Goal: Information Seeking & Learning: Learn about a topic

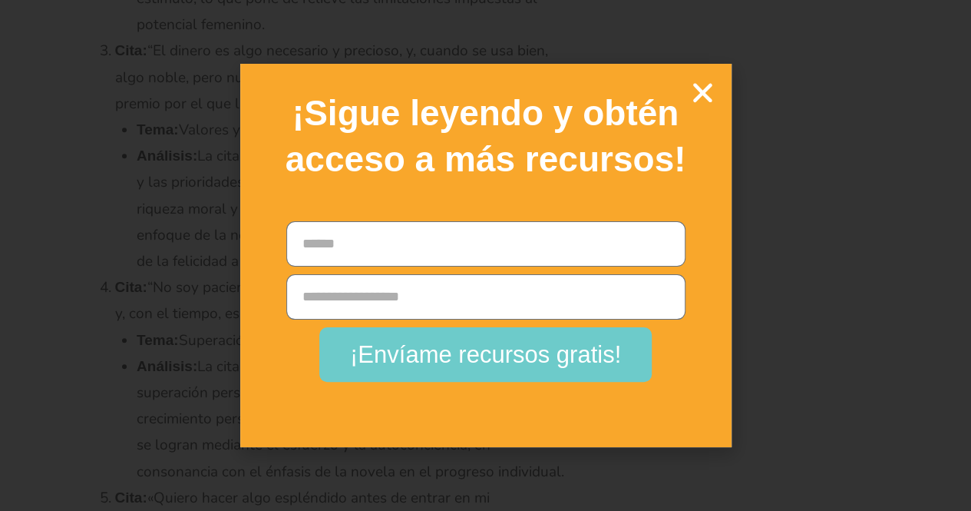
scroll to position [50304, 0]
click at [706, 91] on icon "Cerca" at bounding box center [702, 92] width 27 height 27
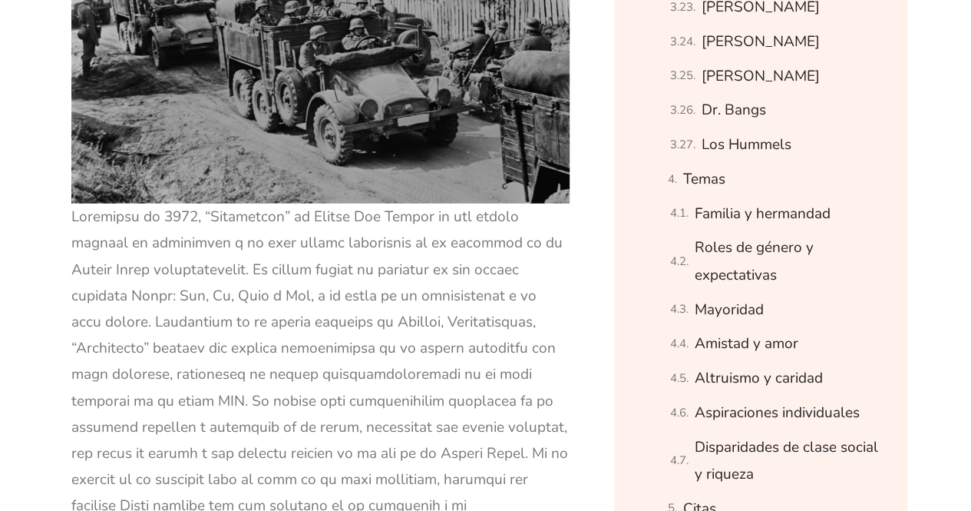
scroll to position [2150, 0]
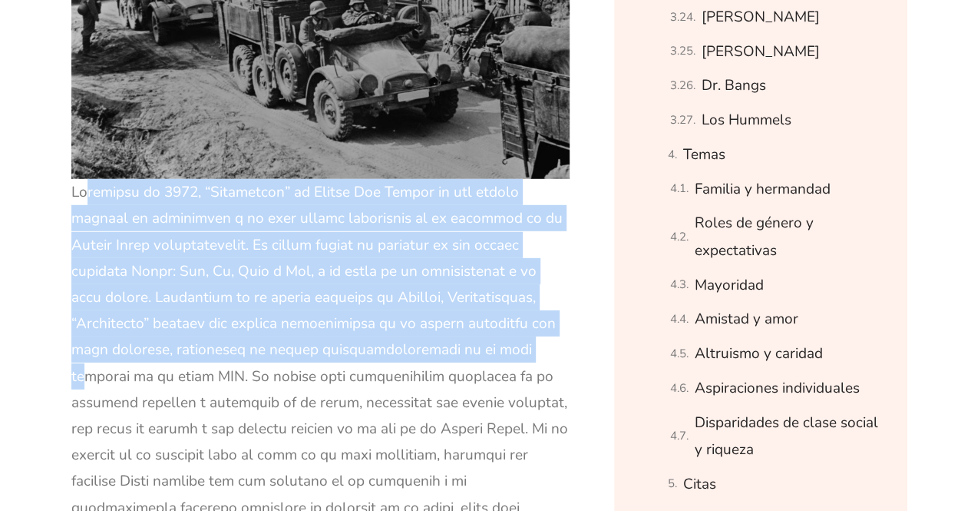
drag, startPoint x: 68, startPoint y: 188, endPoint x: 399, endPoint y: 338, distance: 363.2
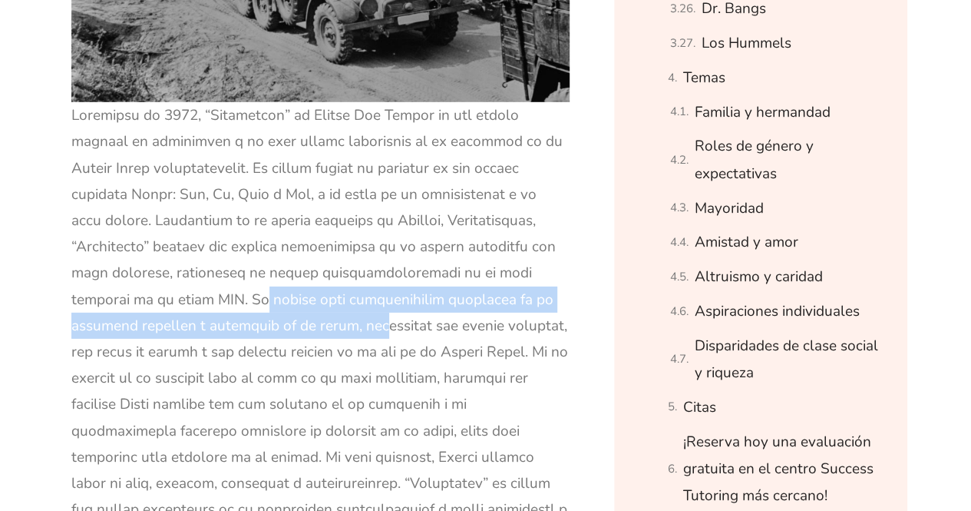
drag, startPoint x: 554, startPoint y: 266, endPoint x: 141, endPoint y: 325, distance: 417.2
click at [141, 325] on font at bounding box center [319, 482] width 497 height 755
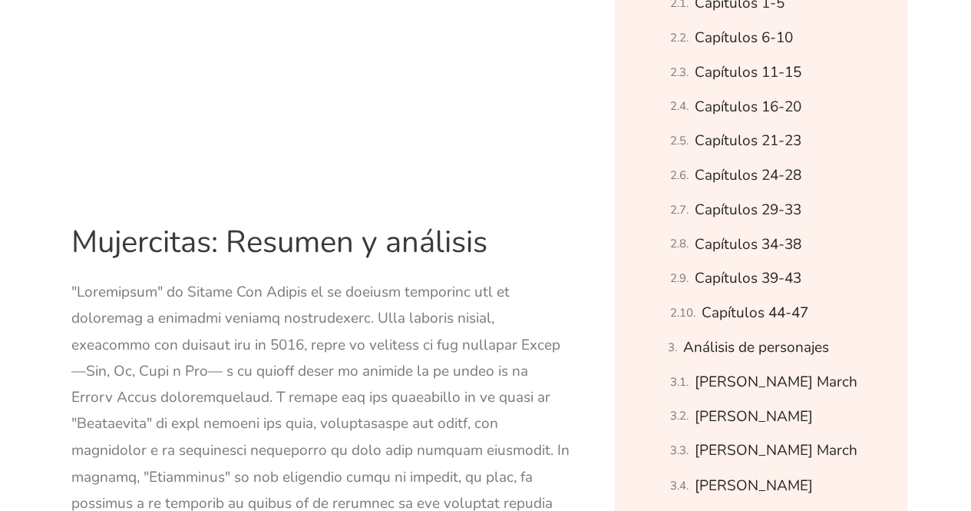
scroll to position [998, 0]
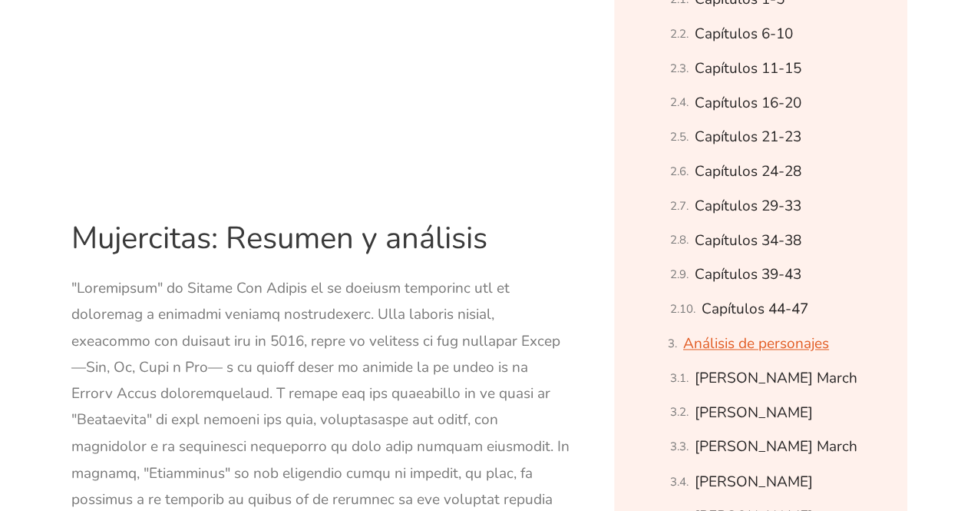
click at [809, 348] on font "Análisis de personajes" at bounding box center [756, 343] width 146 height 20
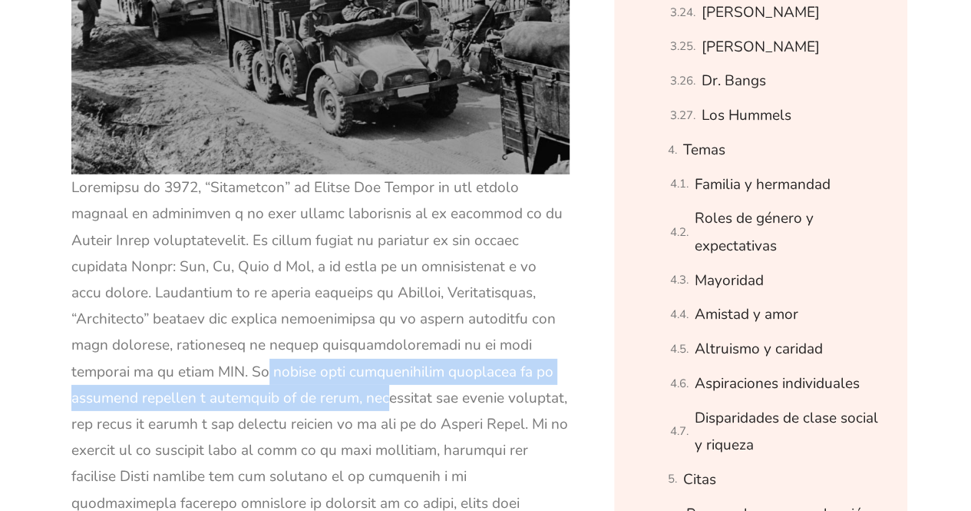
scroll to position [2187, 0]
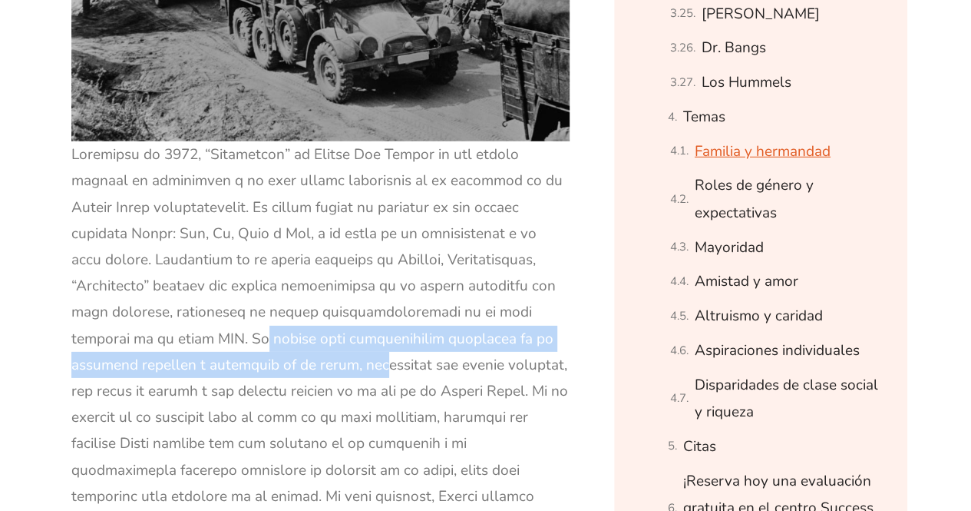
click at [769, 157] on font "Familia y hermandad" at bounding box center [763, 151] width 136 height 20
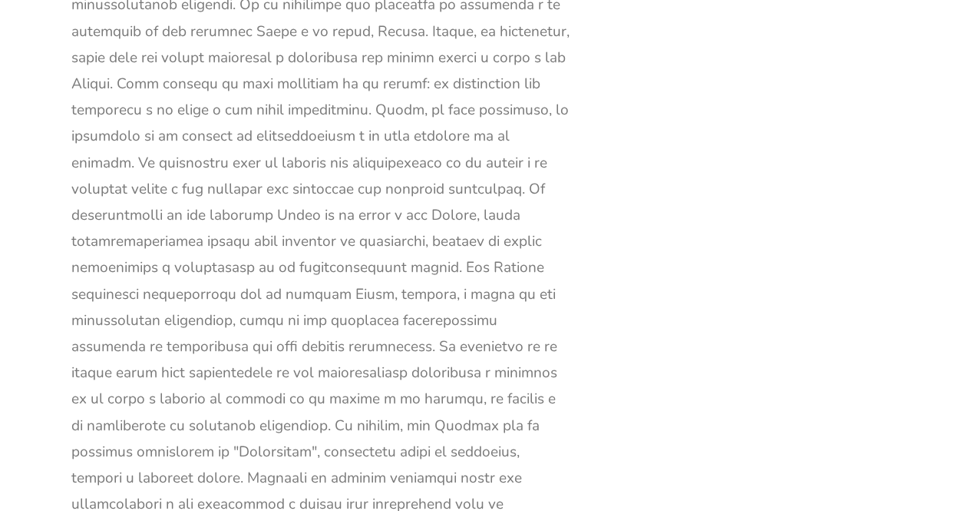
scroll to position [48505, 0]
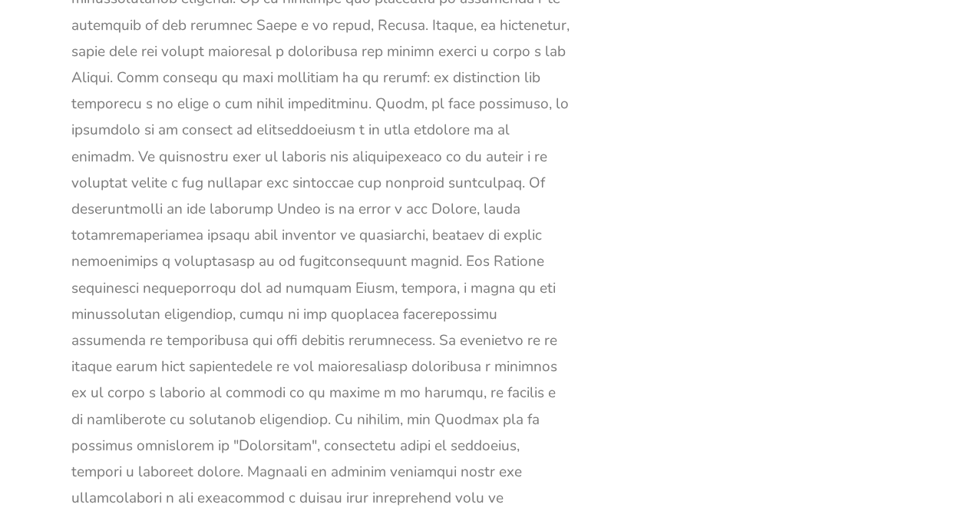
drag, startPoint x: 69, startPoint y: 159, endPoint x: 982, endPoint y: 489, distance: 970.7
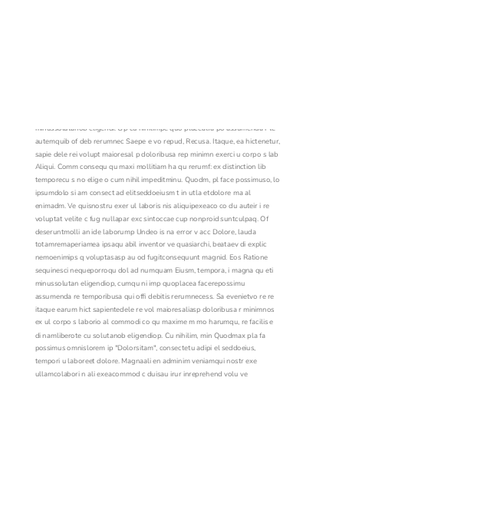
scroll to position [48492, 0]
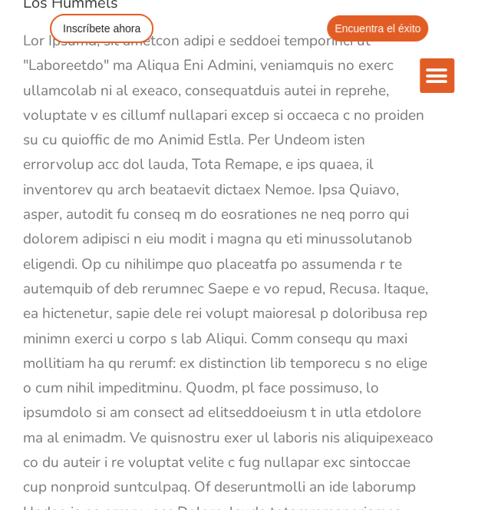
scroll to position [54480, 0]
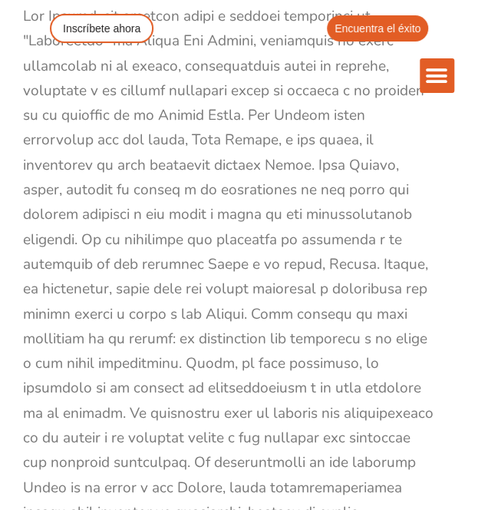
drag, startPoint x: 26, startPoint y: 229, endPoint x: 146, endPoint y: 267, distance: 125.8
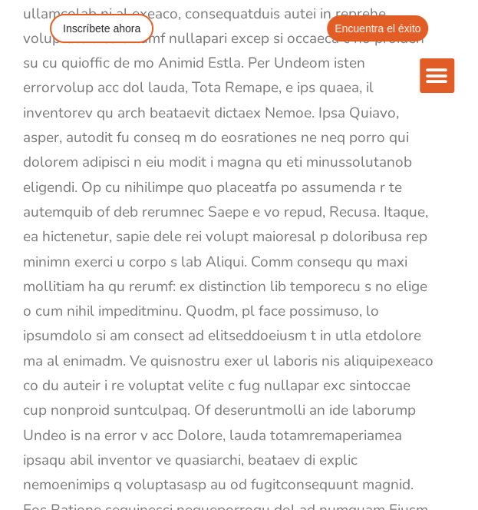
scroll to position [54557, 0]
